Goal: Task Accomplishment & Management: Use online tool/utility

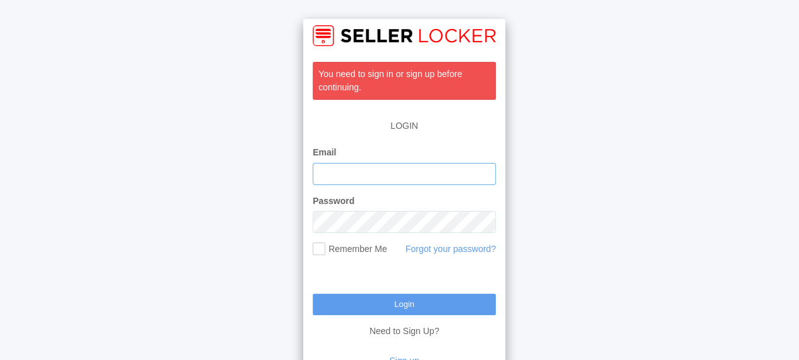
click at [350, 167] on input "Email" at bounding box center [403, 174] width 183 height 22
paste input "[EMAIL_ADDRESS][DOMAIN_NAME]"
type input "[EMAIL_ADDRESS][DOMAIN_NAME]"
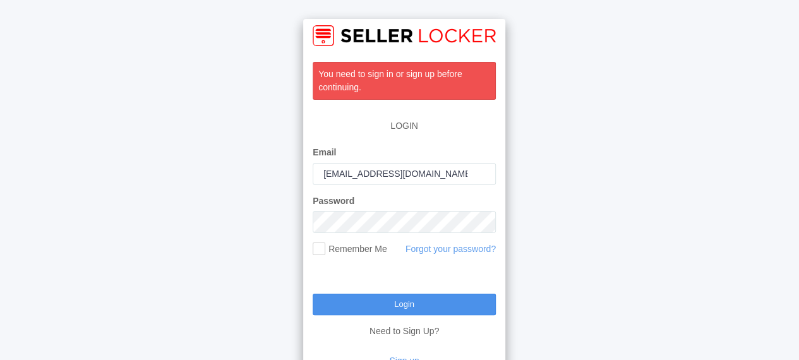
click at [389, 299] on input "Login" at bounding box center [403, 304] width 183 height 21
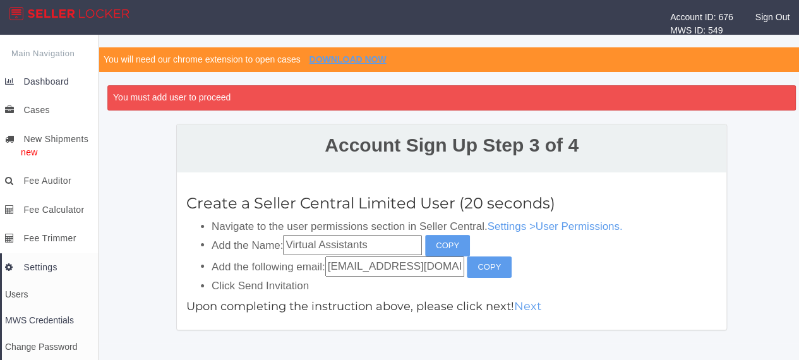
click at [32, 80] on span "Dashboard" at bounding box center [45, 81] width 45 height 10
